Goal: Task Accomplishment & Management: Complete application form

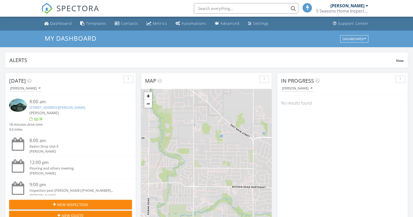
scroll to position [3, 3]
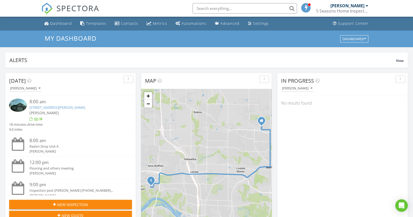
click at [69, 205] on span "New Inspection" at bounding box center [72, 204] width 31 height 5
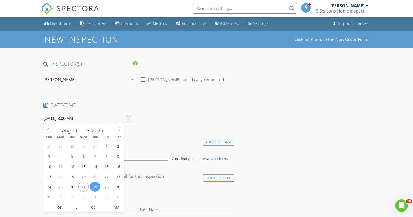
click at [93, 119] on input "08/28/2025 8:00 AM" at bounding box center [89, 118] width 92 height 13
select select "8"
type input "[DATE] 8:00 AM"
click at [209, 123] on div "Date/Time 09/04/2025 8:00 AM" at bounding box center [137, 113] width 193 height 23
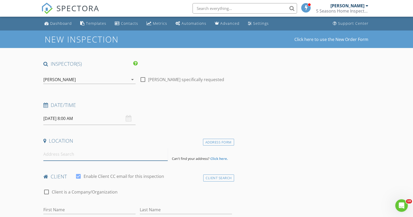
click at [116, 156] on input at bounding box center [105, 154] width 124 height 13
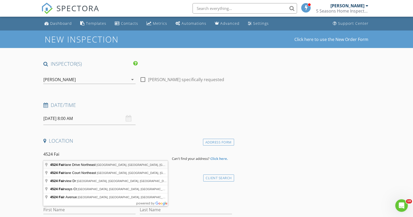
type input "4524 Fairlane Drive Northeast, Cedar Rapids, IA, USA"
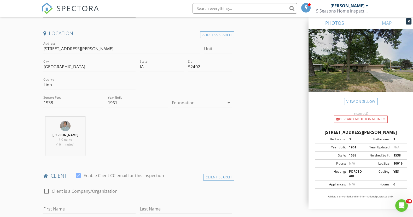
scroll to position [130, 0]
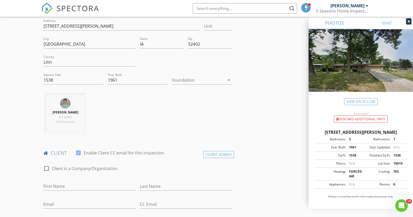
click at [230, 78] on icon "arrow_drop_down" at bounding box center [229, 80] width 6 height 6
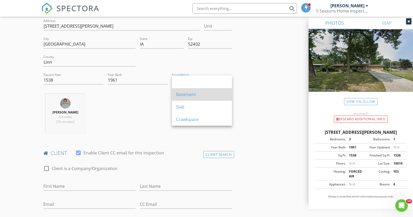
click at [191, 94] on div "Basement" at bounding box center [202, 94] width 52 height 6
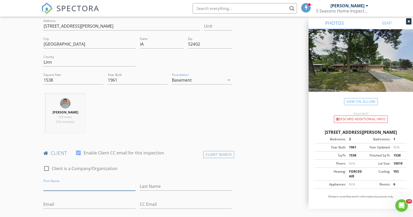
click at [73, 182] on input "First Name" at bounding box center [89, 186] width 92 height 9
type input "Vicky"
type input "Snell"
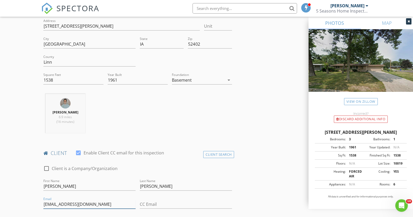
type input "vssnell52@yahoo.com"
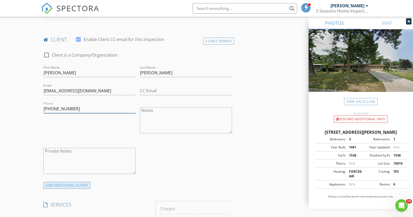
type input "319-360-7474"
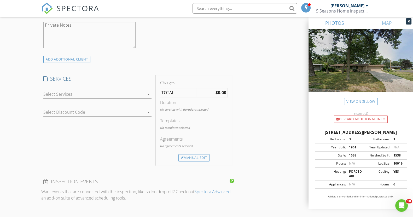
scroll to position [398, 0]
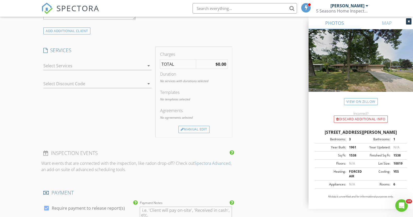
click at [148, 66] on icon "arrow_drop_down" at bounding box center [148, 66] width 6 height 6
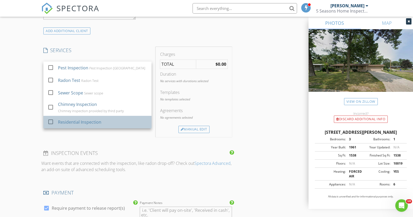
click at [111, 120] on div "Residential Inspection" at bounding box center [102, 122] width 89 height 10
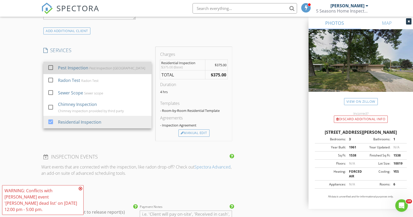
click at [104, 68] on div "Pest Inspection Linn County" at bounding box center [117, 68] width 56 height 4
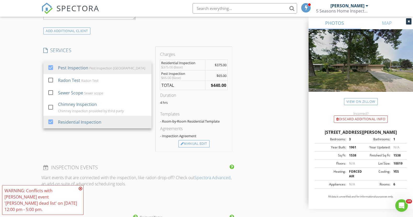
click at [80, 191] on icon at bounding box center [81, 189] width 4 height 4
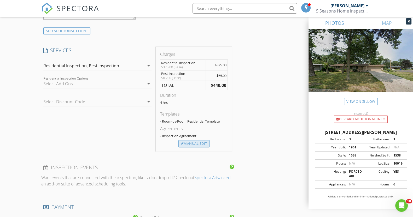
click at [185, 142] on div "Manual Edit" at bounding box center [193, 143] width 31 height 7
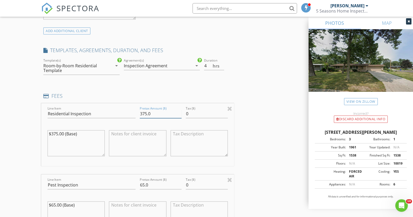
drag, startPoint x: 147, startPoint y: 111, endPoint x: 129, endPoint y: 112, distance: 17.8
click at [129, 112] on div "Line Item Residential Inspection Pretax Amount ($) 375.0 Tax ($) 0 $375.00 (Bas…" at bounding box center [137, 134] width 193 height 63
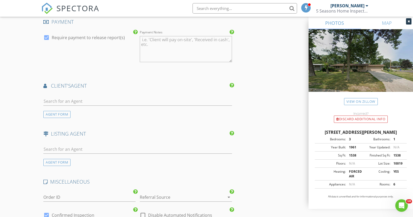
scroll to position [711, 0]
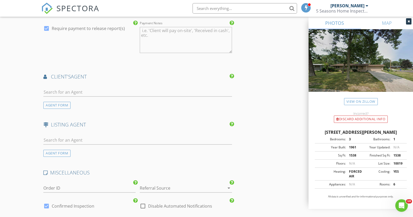
type input "400.0"
click at [145, 92] on input "text" at bounding box center [137, 92] width 188 height 9
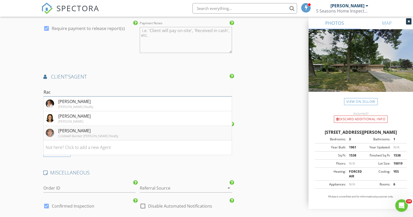
type input "Rac"
click at [157, 130] on li "Rachel Fischer Coldwell Banker Hedges Realty" at bounding box center [138, 133] width 188 height 15
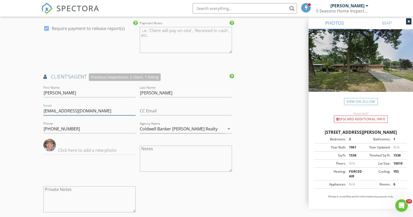
drag, startPoint x: 90, startPoint y: 111, endPoint x: 73, endPoint y: 107, distance: 17.3
click at [73, 107] on input "rachelfischer@cbhrealty.com" at bounding box center [89, 111] width 92 height 9
type input "rachelfischer@realty87.com"
click at [217, 126] on input "Coldwell Banker Hedges Realty" at bounding box center [182, 129] width 85 height 9
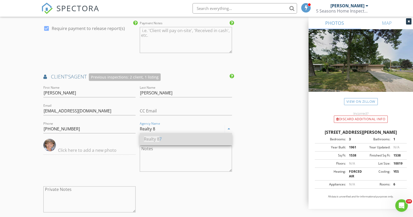
click at [209, 138] on div "Realty 8 7" at bounding box center [186, 139] width 84 height 6
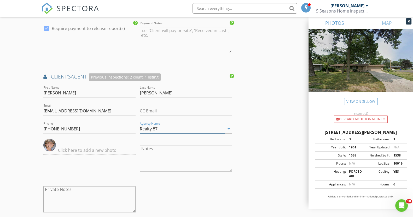
type input "Realty 87"
click at [209, 138] on div at bounding box center [186, 137] width 92 height 3
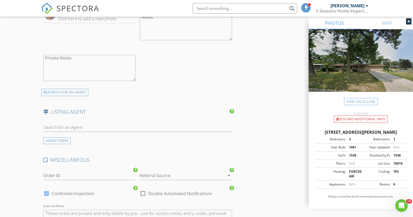
scroll to position [845, 0]
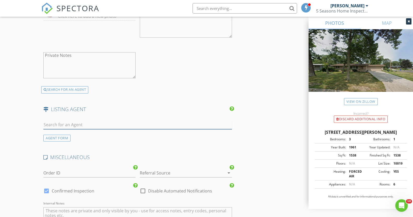
click at [181, 124] on input "text" at bounding box center [137, 125] width 188 height 9
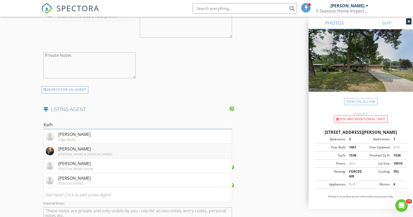
type input "Kath"
click at [160, 148] on li "Kathleen Cobler Ruhl & Ruhl" at bounding box center [138, 151] width 188 height 15
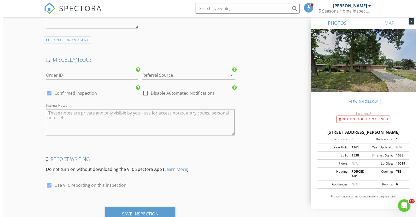
scroll to position [1081, 0]
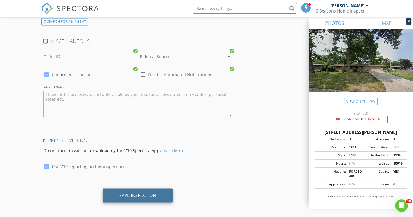
click at [134, 188] on div "Save Inspection" at bounding box center [138, 195] width 70 height 14
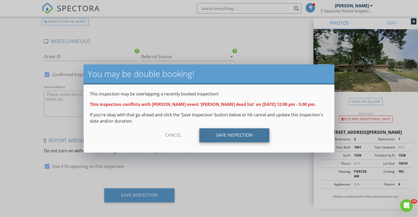
click at [228, 137] on div "Save Inspection" at bounding box center [234, 135] width 70 height 14
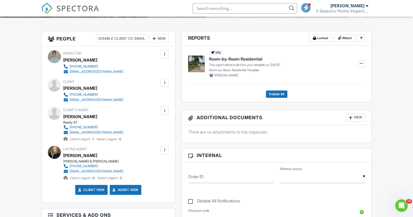
scroll to position [126, 0]
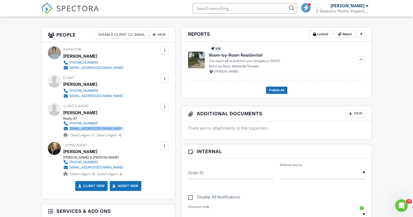
drag, startPoint x: 126, startPoint y: 128, endPoint x: 69, endPoint y: 127, distance: 57.4
click at [69, 127] on div "Realty 87 319-432-4056 rachelfischer@realty87.com Client's Agent - 1 Seller's A…" at bounding box center [95, 127] width 64 height 21
copy div "rachelfischer@realty87.com"
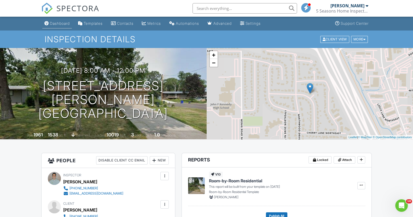
click at [67, 22] on div "Dashboard" at bounding box center [60, 23] width 20 height 4
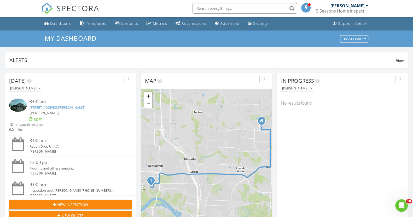
click at [72, 204] on span "New Inspection" at bounding box center [72, 204] width 31 height 5
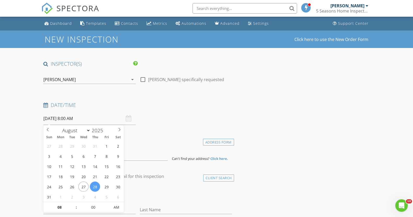
click at [91, 120] on input "[DATE] 8:00 AM" at bounding box center [89, 118] width 92 height 13
select select "8"
click at [119, 131] on icon at bounding box center [119, 130] width 4 height 4
type input "[DATE] 8:00 AM"
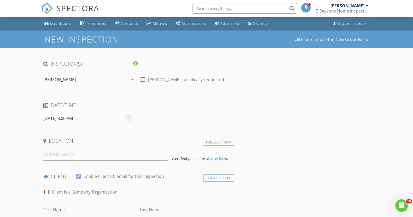
click at [99, 157] on input at bounding box center [105, 154] width 124 height 13
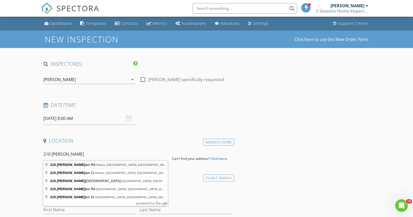
type input "210 Brougham Rd, Robins, IA, USA"
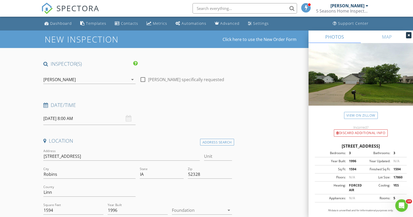
click at [230, 208] on icon "arrow_drop_down" at bounding box center [229, 210] width 6 height 6
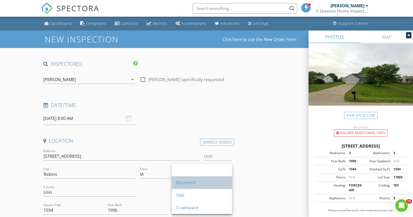
click at [206, 182] on div "Basement" at bounding box center [202, 183] width 52 height 6
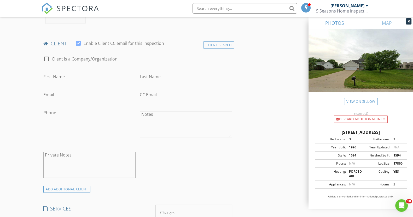
scroll to position [250, 0]
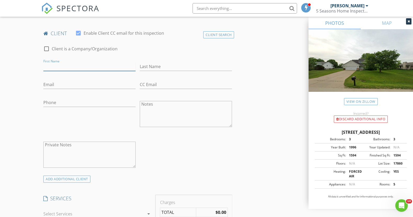
click at [97, 62] on input "First Name" at bounding box center [89, 66] width 92 height 9
type input "[PERSON_NAME]"
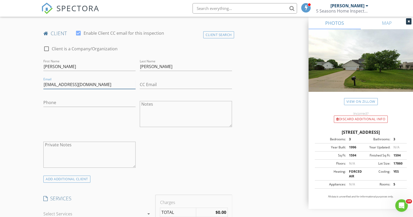
type input "[EMAIL_ADDRESS][DOMAIN_NAME]"
type input "[PHONE_NUMBER]"
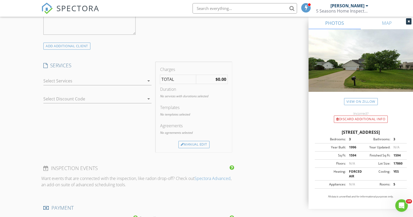
scroll to position [416, 0]
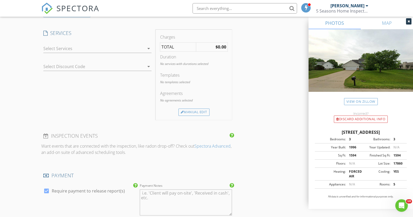
click at [149, 47] on icon "arrow_drop_down" at bounding box center [148, 48] width 6 height 6
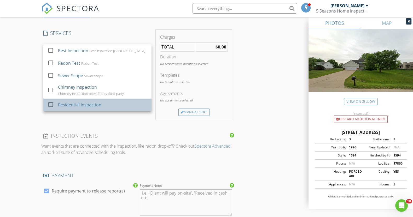
click at [94, 99] on div "check_box_outline_blank Residential Inspection" at bounding box center [98, 105] width 100 height 12
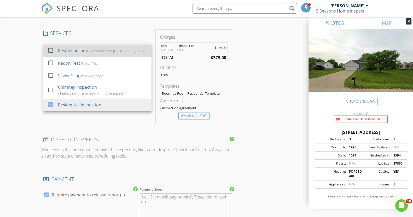
click at [90, 49] on div "Pest Inspection Linn County" at bounding box center [117, 51] width 56 height 4
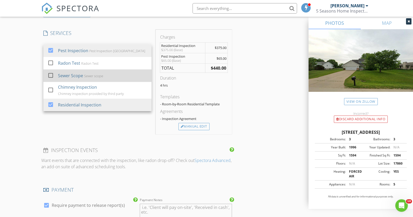
click at [84, 74] on div "Sewer scope" at bounding box center [93, 76] width 19 height 4
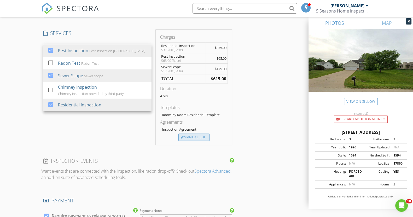
click at [196, 139] on div "Manual Edit" at bounding box center [193, 137] width 31 height 7
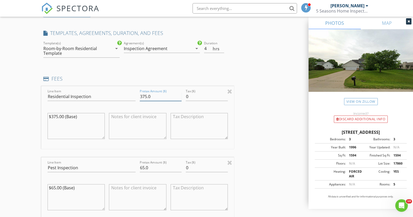
drag, startPoint x: 146, startPoint y: 95, endPoint x: 134, endPoint y: 99, distance: 12.8
click at [134, 99] on div "Line Item Residential Inspection Pretax Amount ($) 375.0 Tax ($) 0 $375.00 (Bas…" at bounding box center [137, 117] width 193 height 63
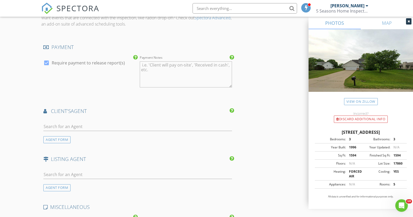
scroll to position [754, 0]
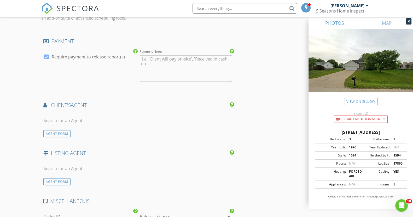
type input "400.0"
click at [183, 118] on input "text" at bounding box center [137, 120] width 188 height 9
type input "Alex"
click at [181, 134] on li "Alexis Kemp Remax Concepts" at bounding box center [138, 132] width 188 height 15
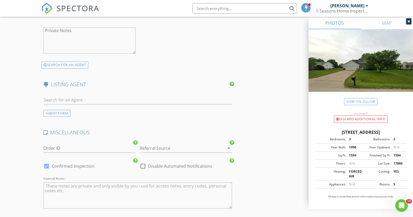
scroll to position [948, 0]
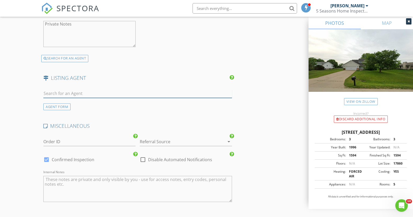
click at [197, 92] on input "text" at bounding box center [137, 93] width 188 height 9
type input "Oliv"
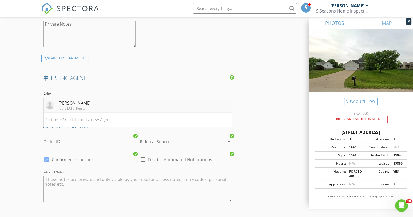
click at [192, 105] on li "Olivia Williams Iowa Realty" at bounding box center [138, 105] width 188 height 15
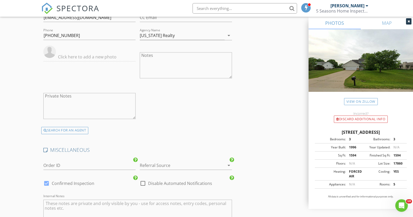
scroll to position [1152, 0]
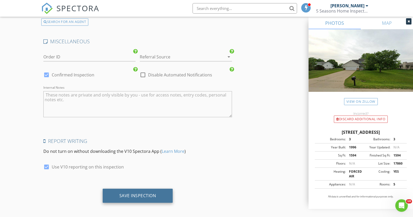
click at [131, 193] on div "Save Inspection" at bounding box center [137, 195] width 37 height 5
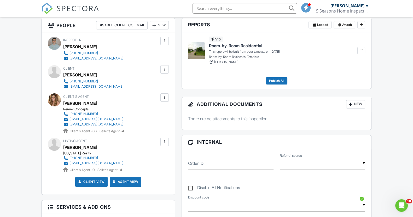
scroll to position [138, 0]
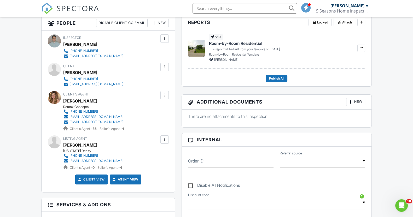
drag, startPoint x: 130, startPoint y: 121, endPoint x: 69, endPoint y: 117, distance: 61.0
click at [69, 117] on div "Remax Concepts [PHONE_NUMBER] [EMAIL_ADDRESS][DOMAIN_NAME] [EMAIL_ADDRESS][DOMA…" at bounding box center [95, 118] width 64 height 26
copy div "[EMAIL_ADDRESS][DOMAIN_NAME] [EMAIL_ADDRESS][DOMAIN_NAME]"
